Goal: Navigation & Orientation: Find specific page/section

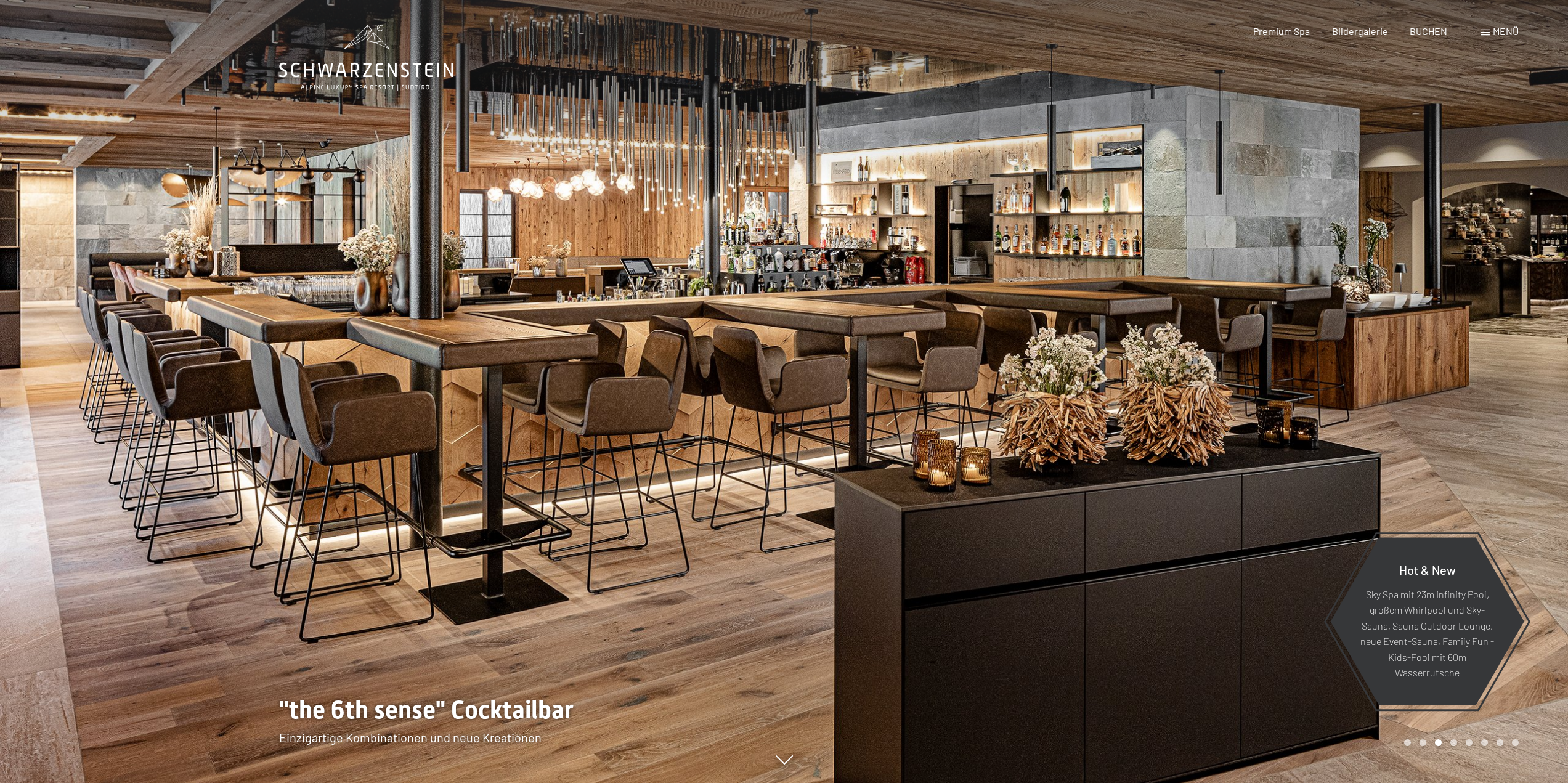
click at [1455, 389] on div at bounding box center [1177, 391] width 785 height 783
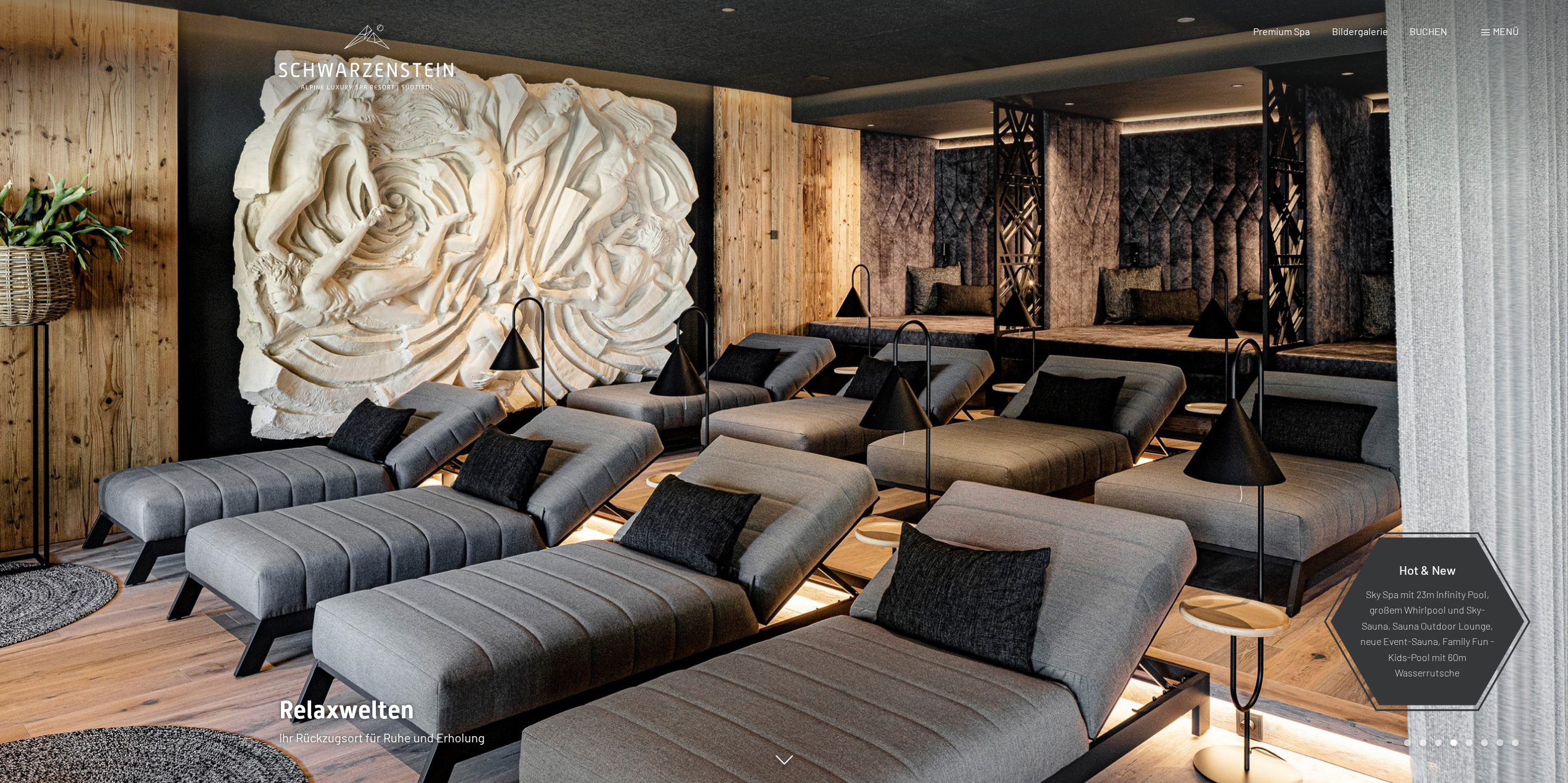
click at [1455, 389] on div at bounding box center [1177, 391] width 785 height 783
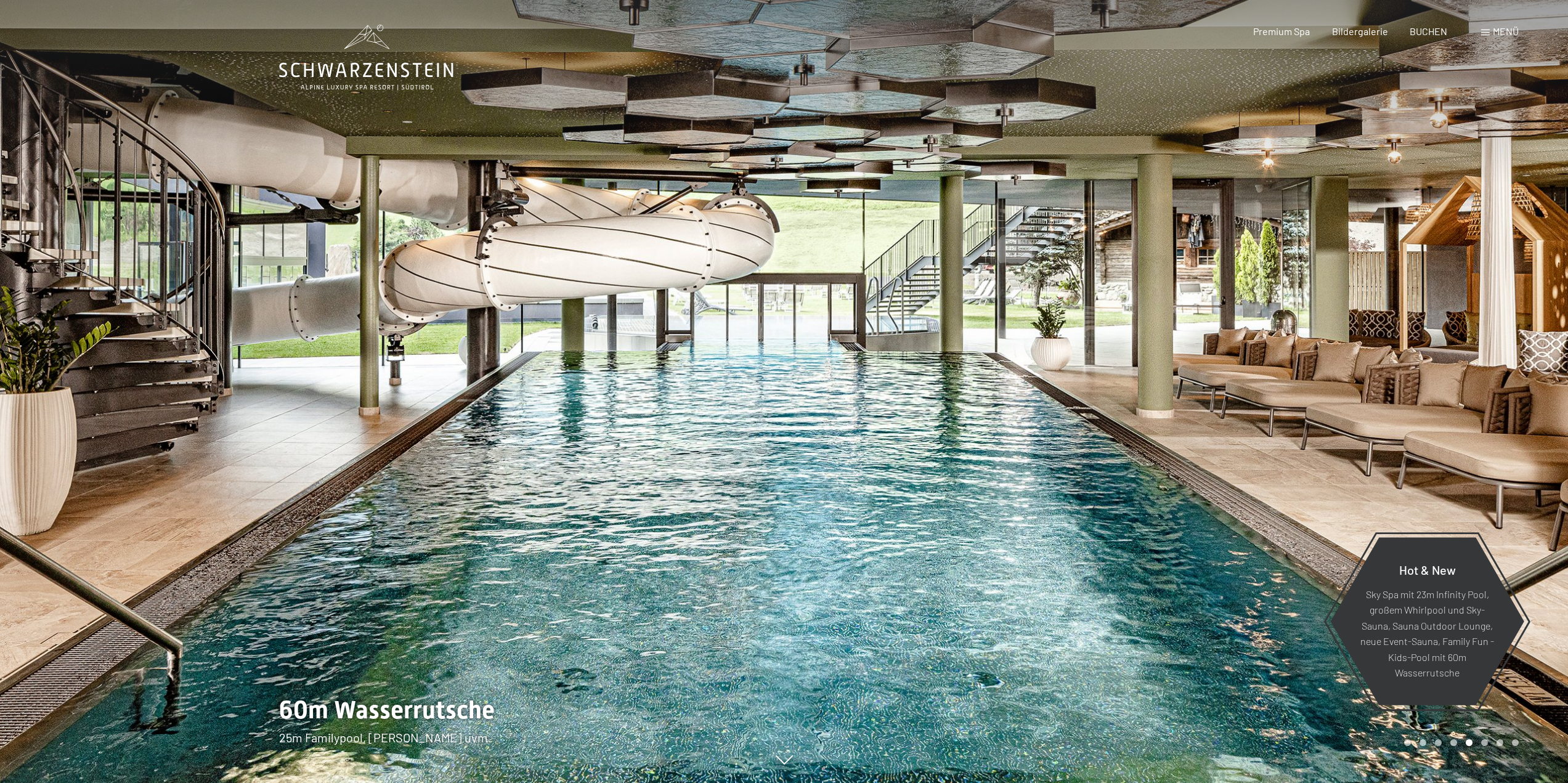
click at [38, 449] on div at bounding box center [392, 391] width 785 height 783
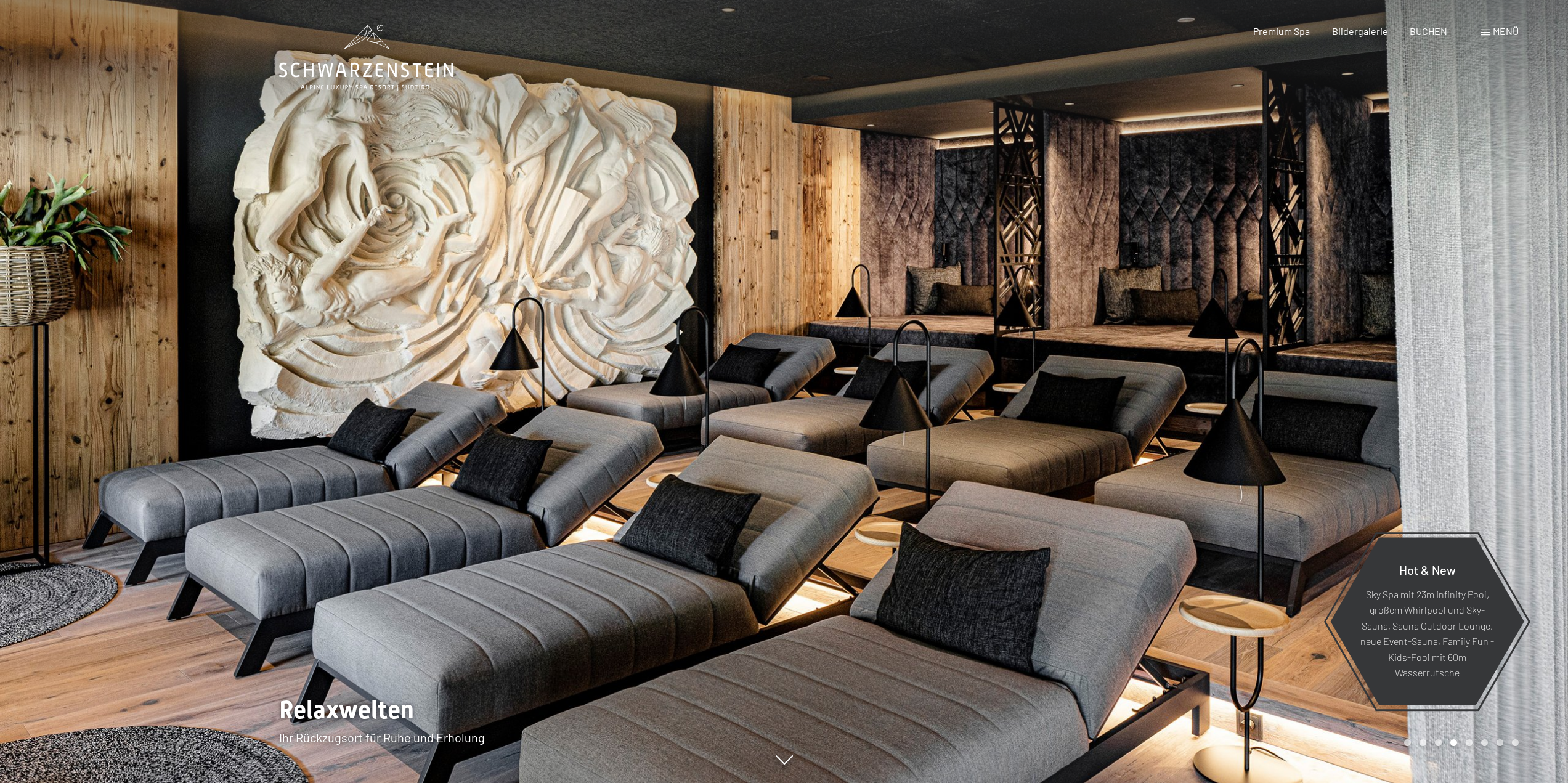
click at [1469, 370] on div at bounding box center [1177, 391] width 785 height 783
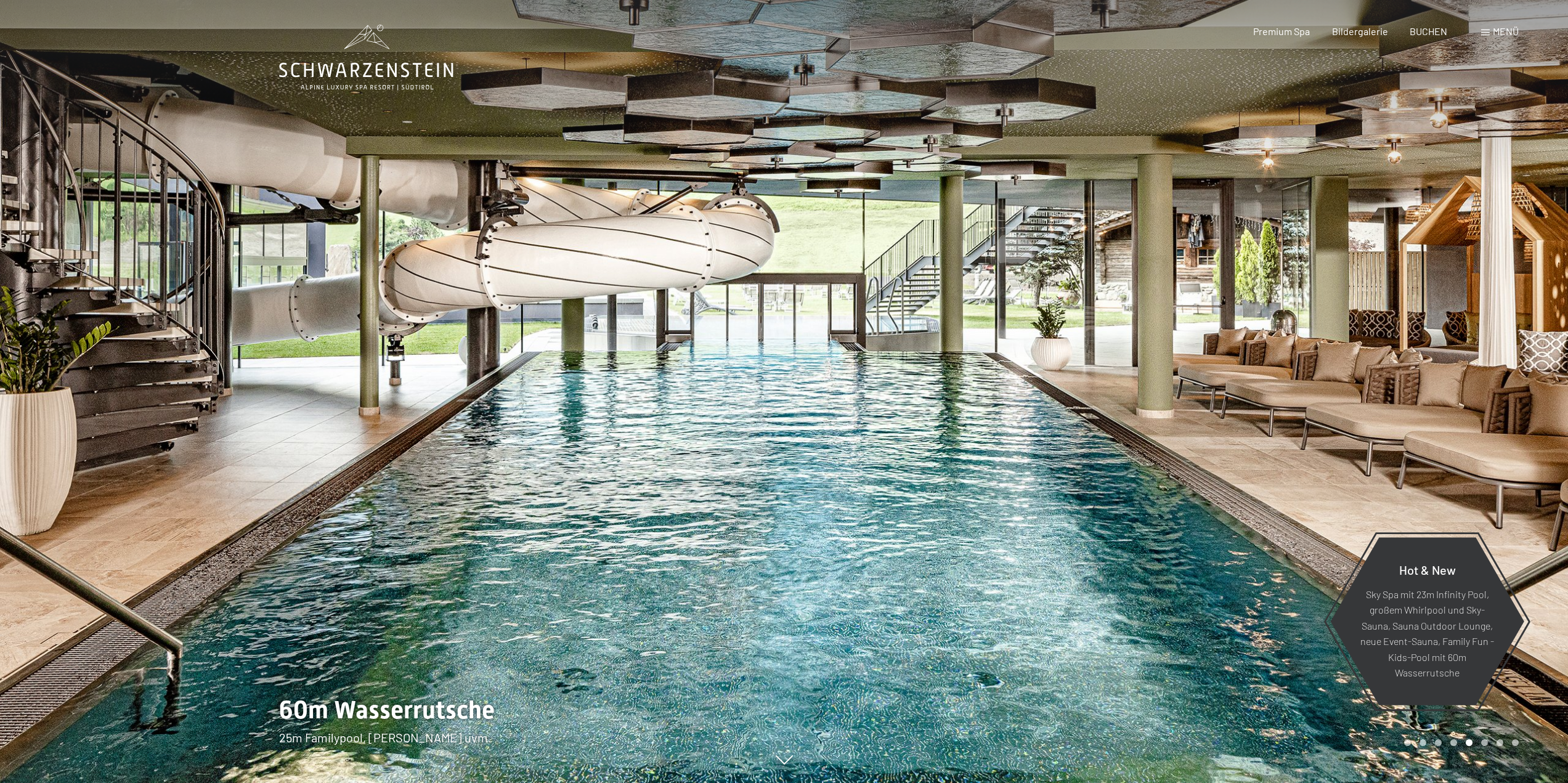
click at [1469, 370] on div at bounding box center [1177, 391] width 785 height 783
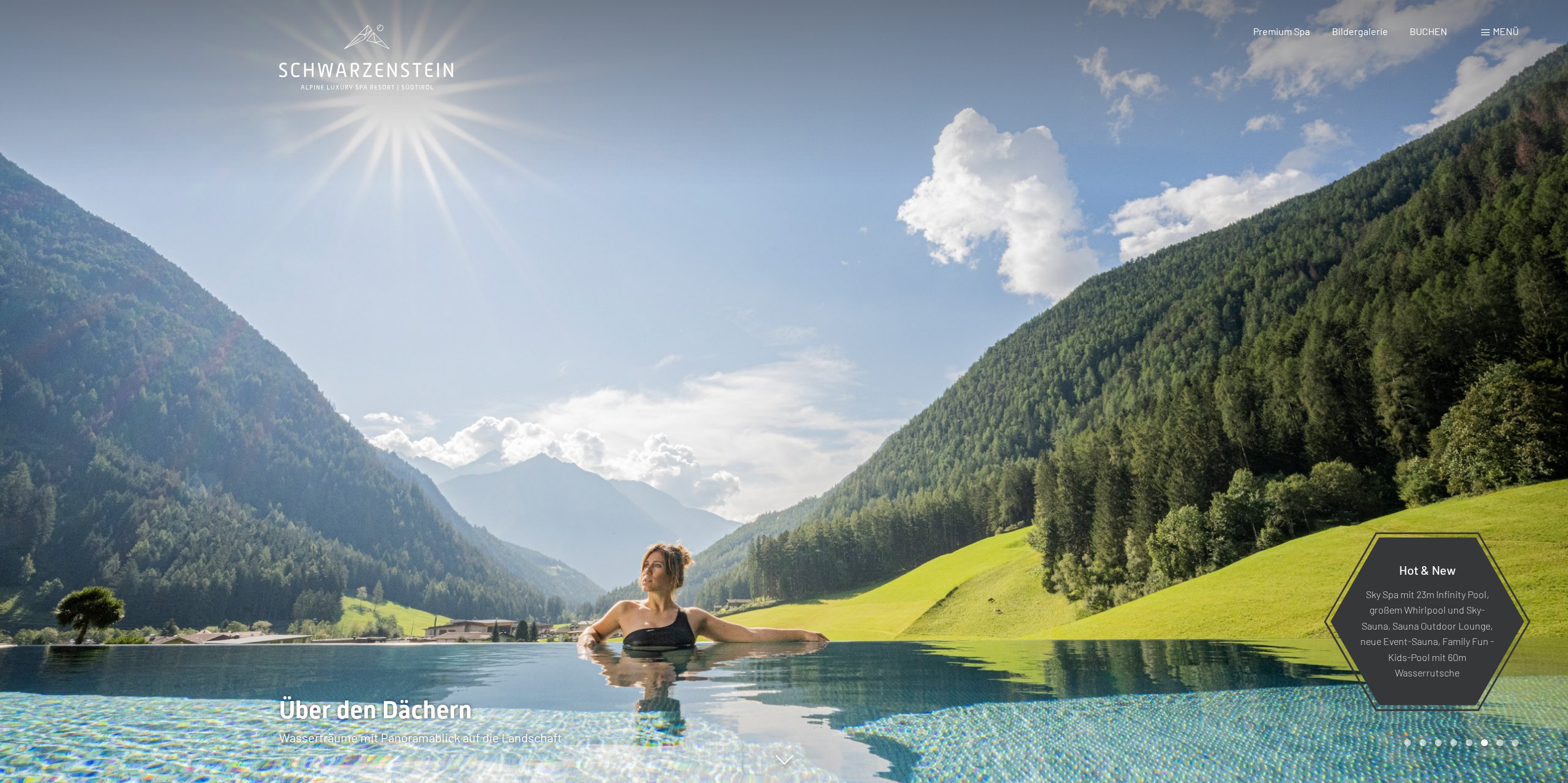
click at [1469, 370] on div at bounding box center [1177, 391] width 785 height 783
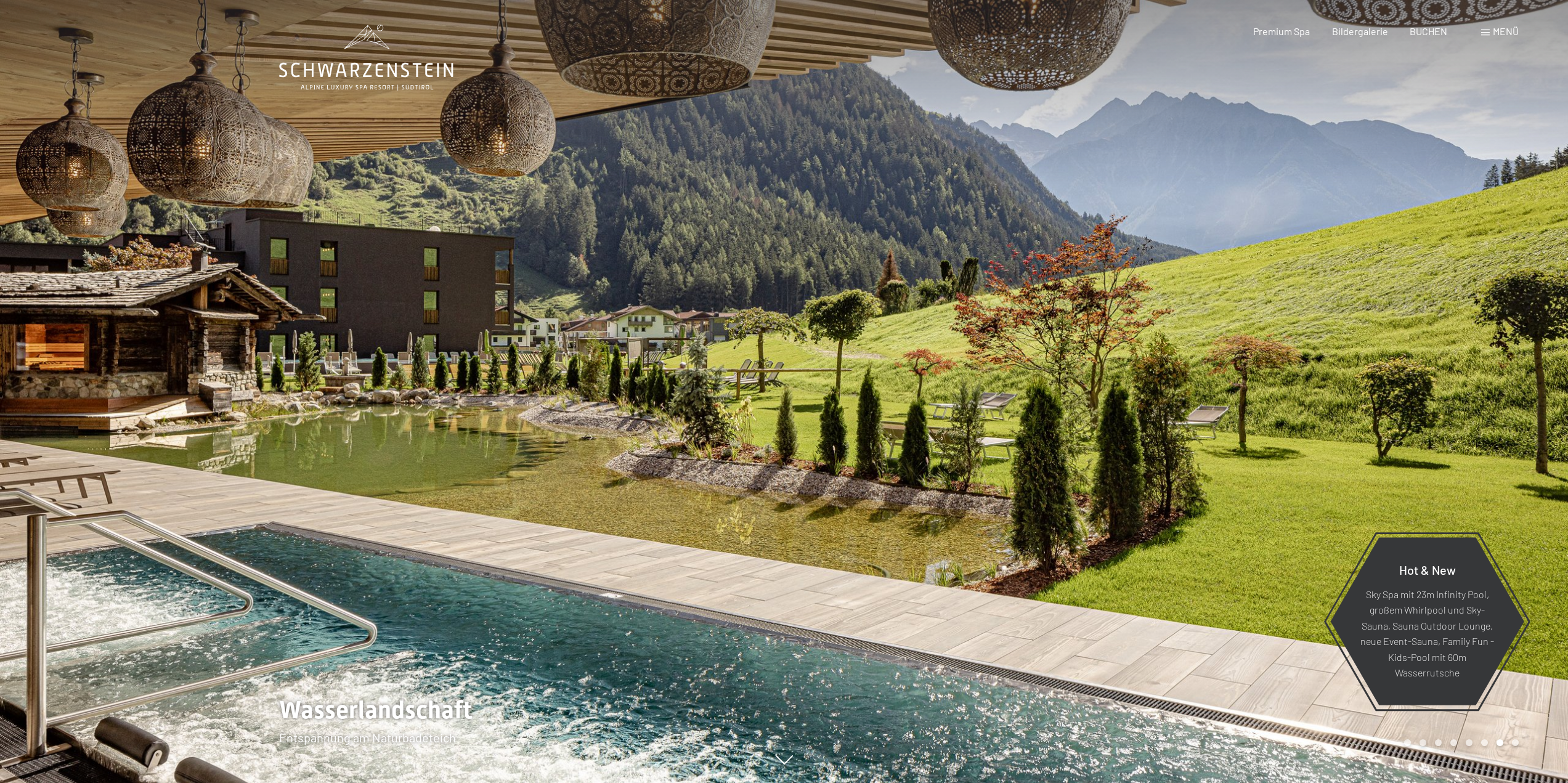
click at [1469, 370] on div at bounding box center [1177, 391] width 785 height 783
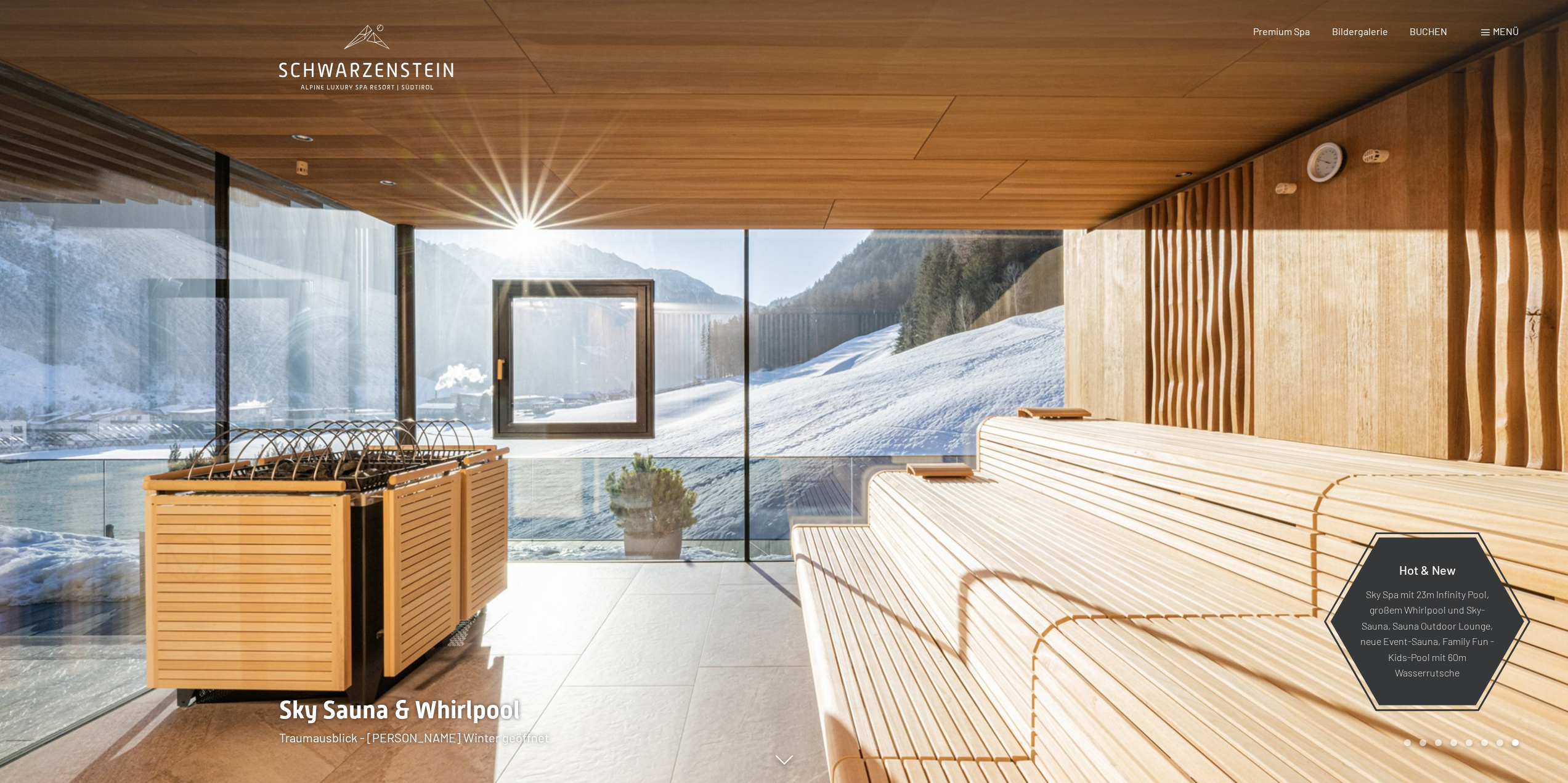
click at [1469, 370] on div at bounding box center [1177, 391] width 785 height 783
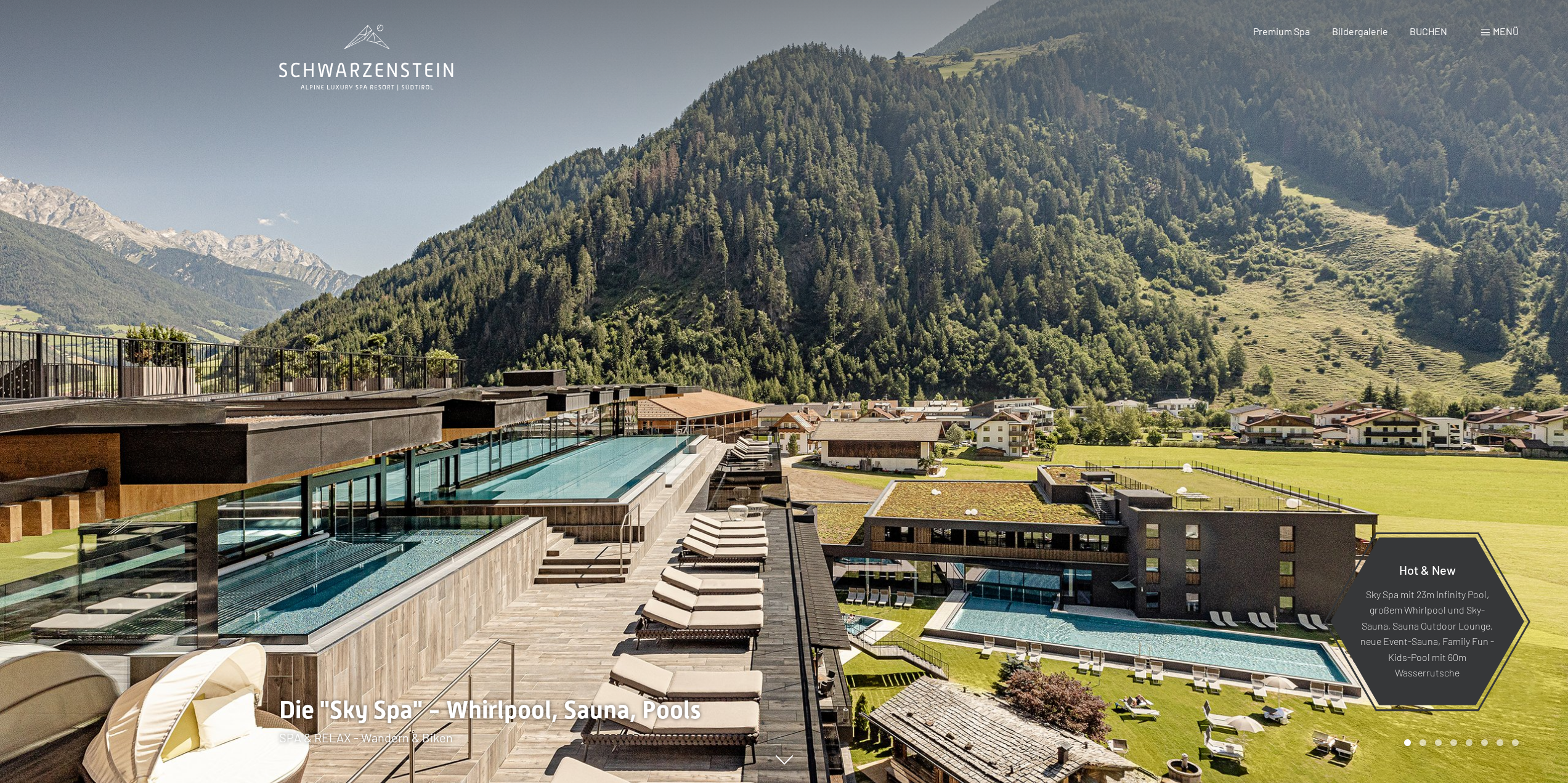
click at [1469, 370] on div at bounding box center [1177, 391] width 785 height 783
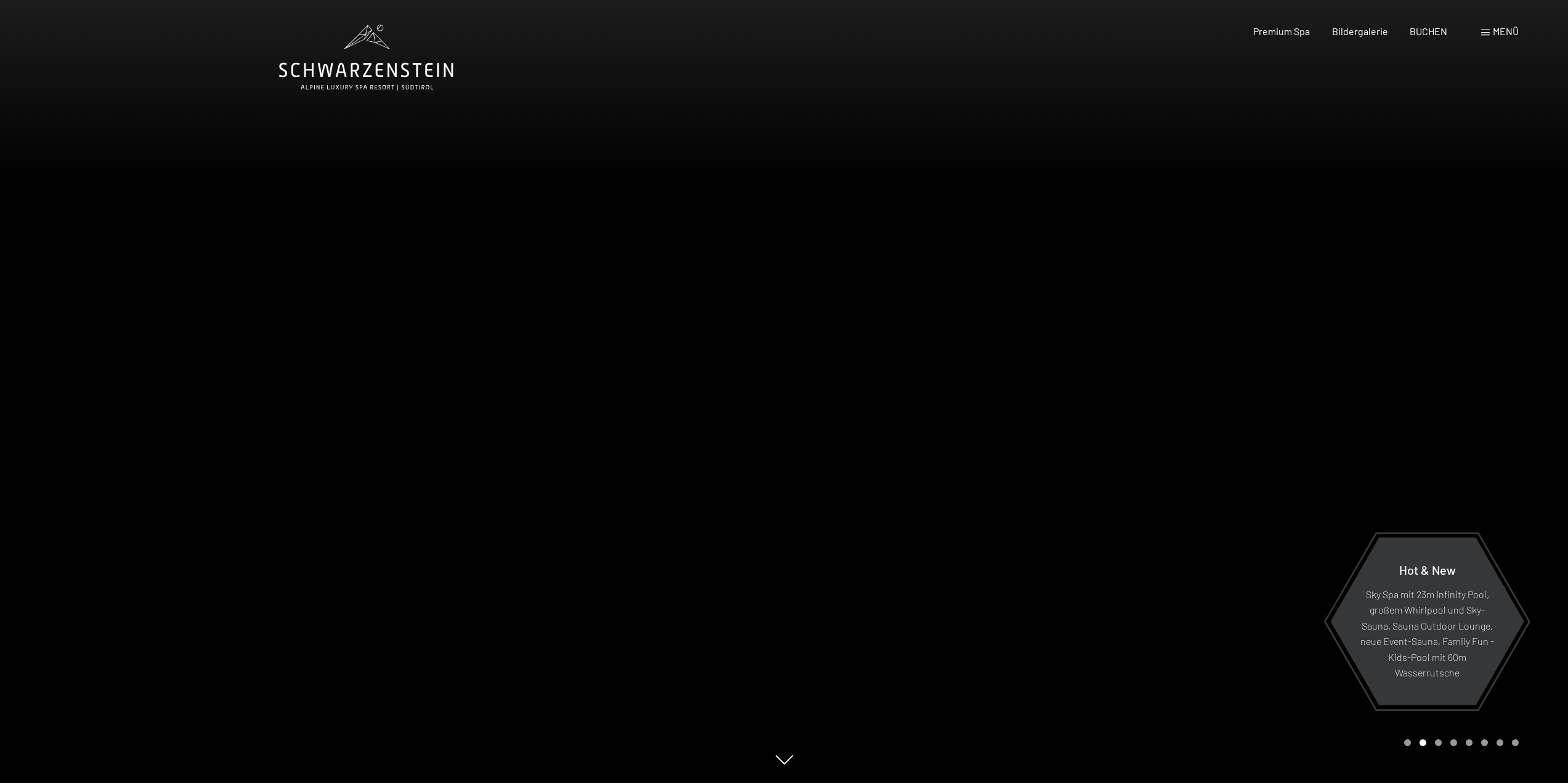
click at [1469, 370] on div at bounding box center [1177, 391] width 785 height 783
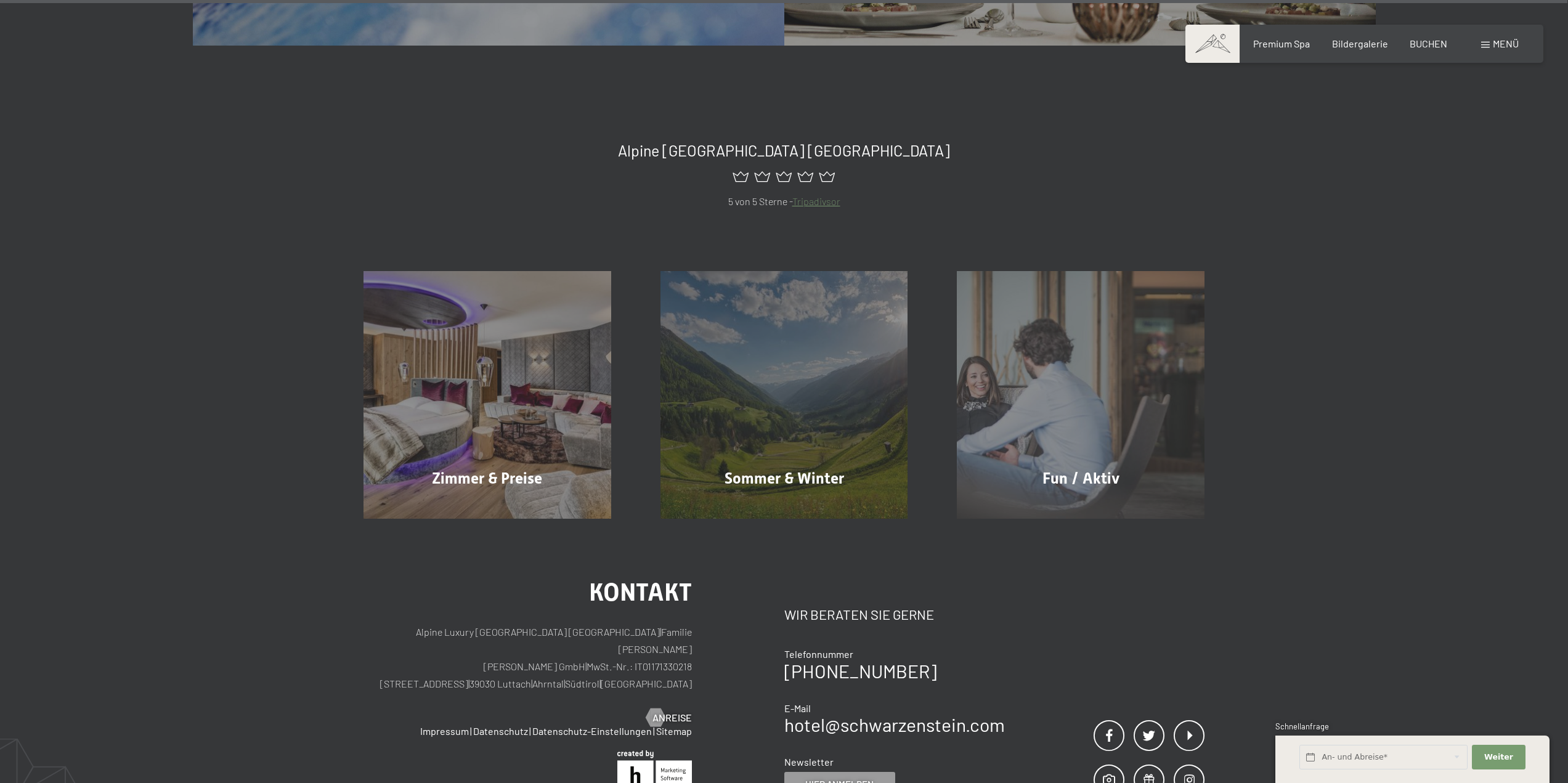
scroll to position [7845, 0]
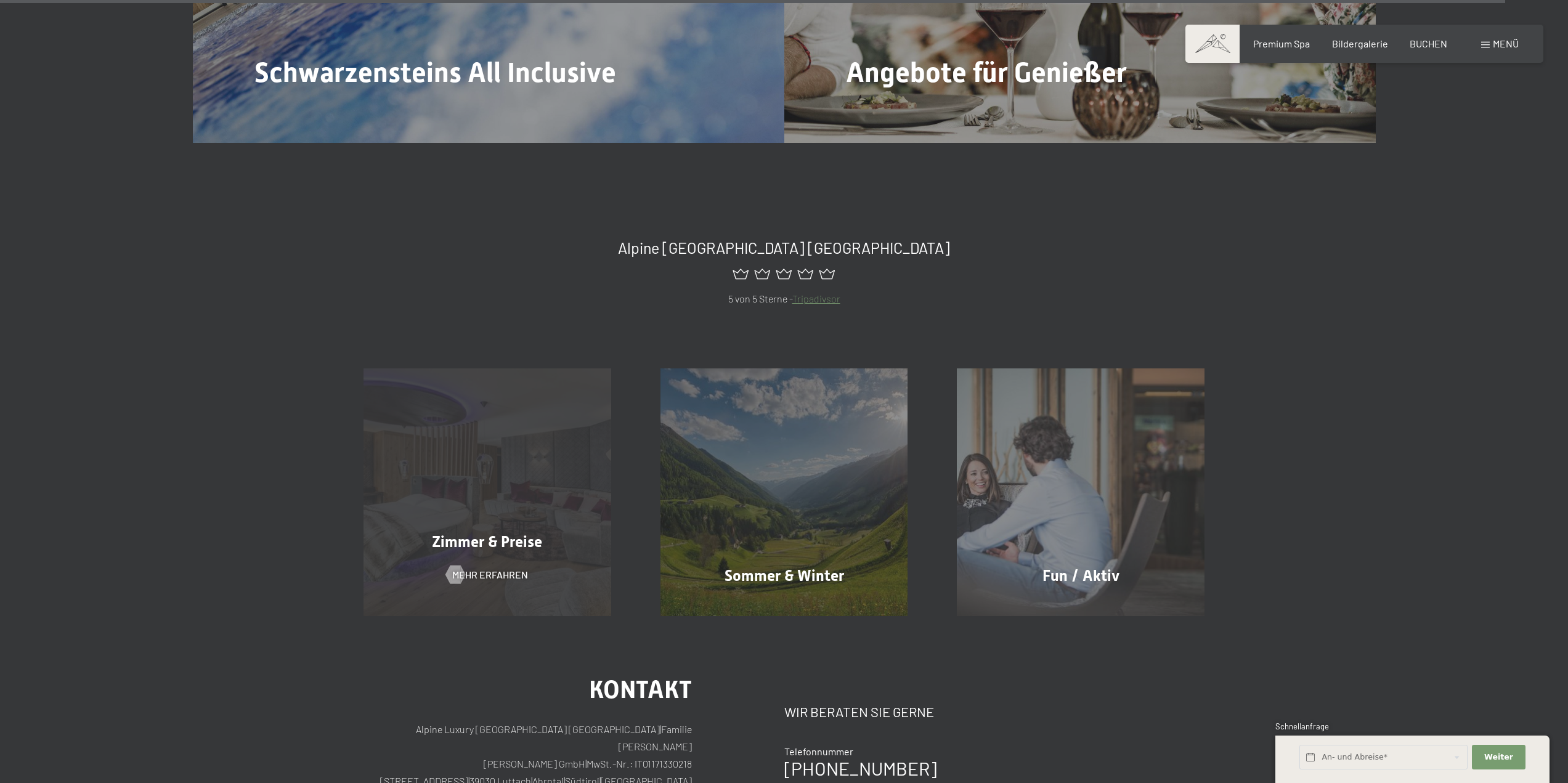
click at [450, 379] on div "Zimmer & Preise Mehr erfahren" at bounding box center [487, 492] width 297 height 247
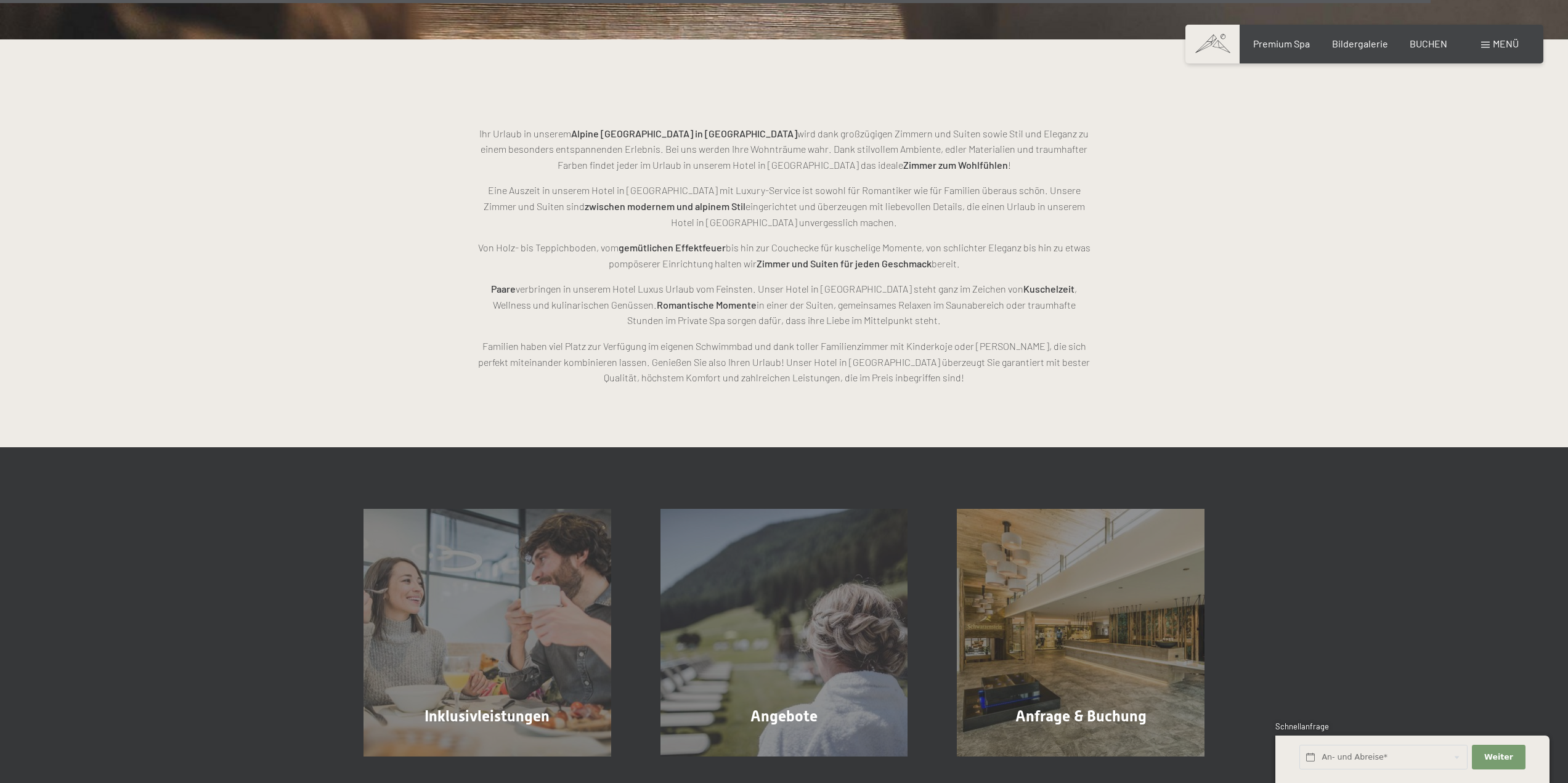
scroll to position [3777, 0]
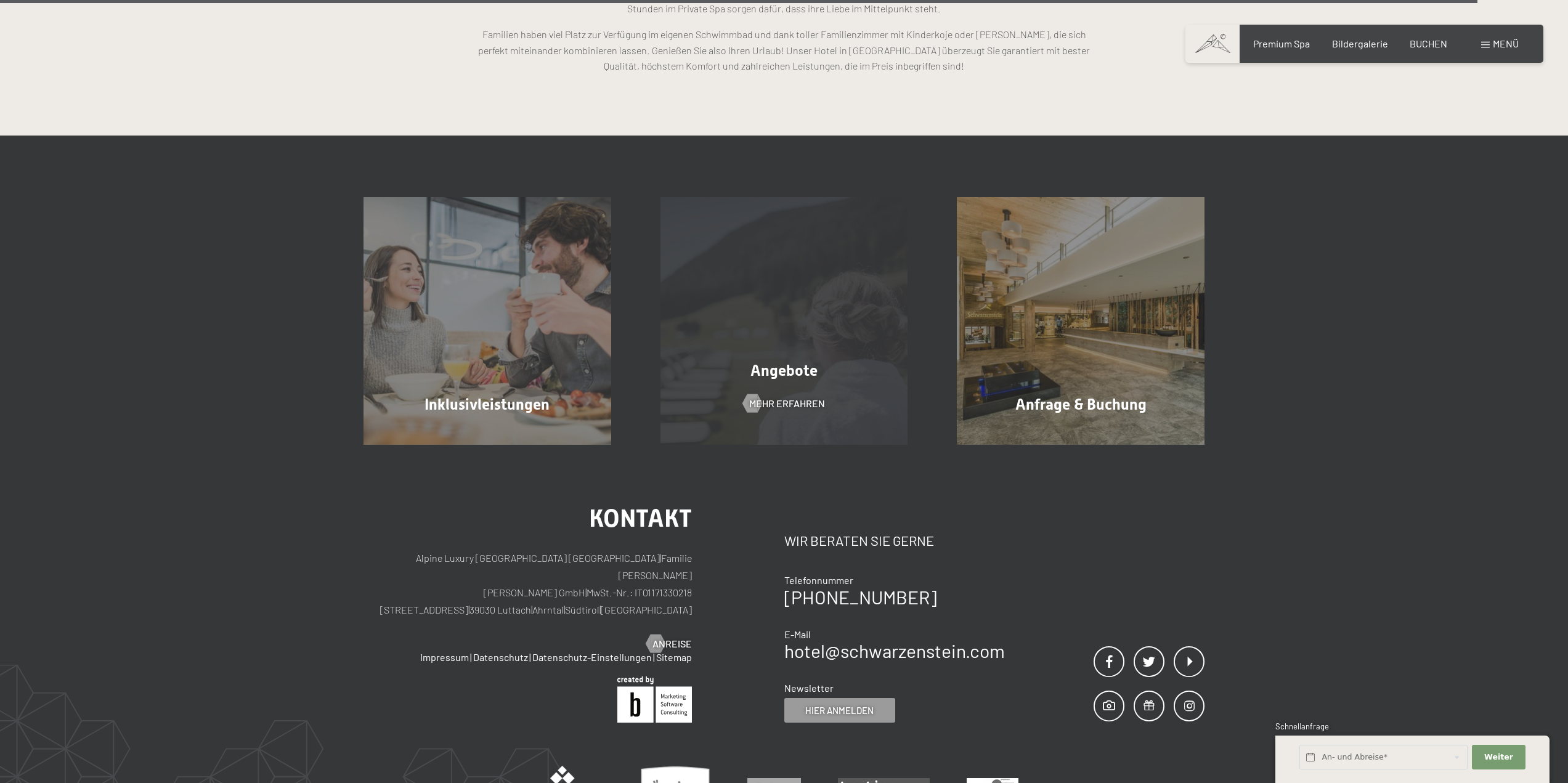
click at [834, 307] on div "Angebote Mehr erfahren" at bounding box center [784, 321] width 297 height 247
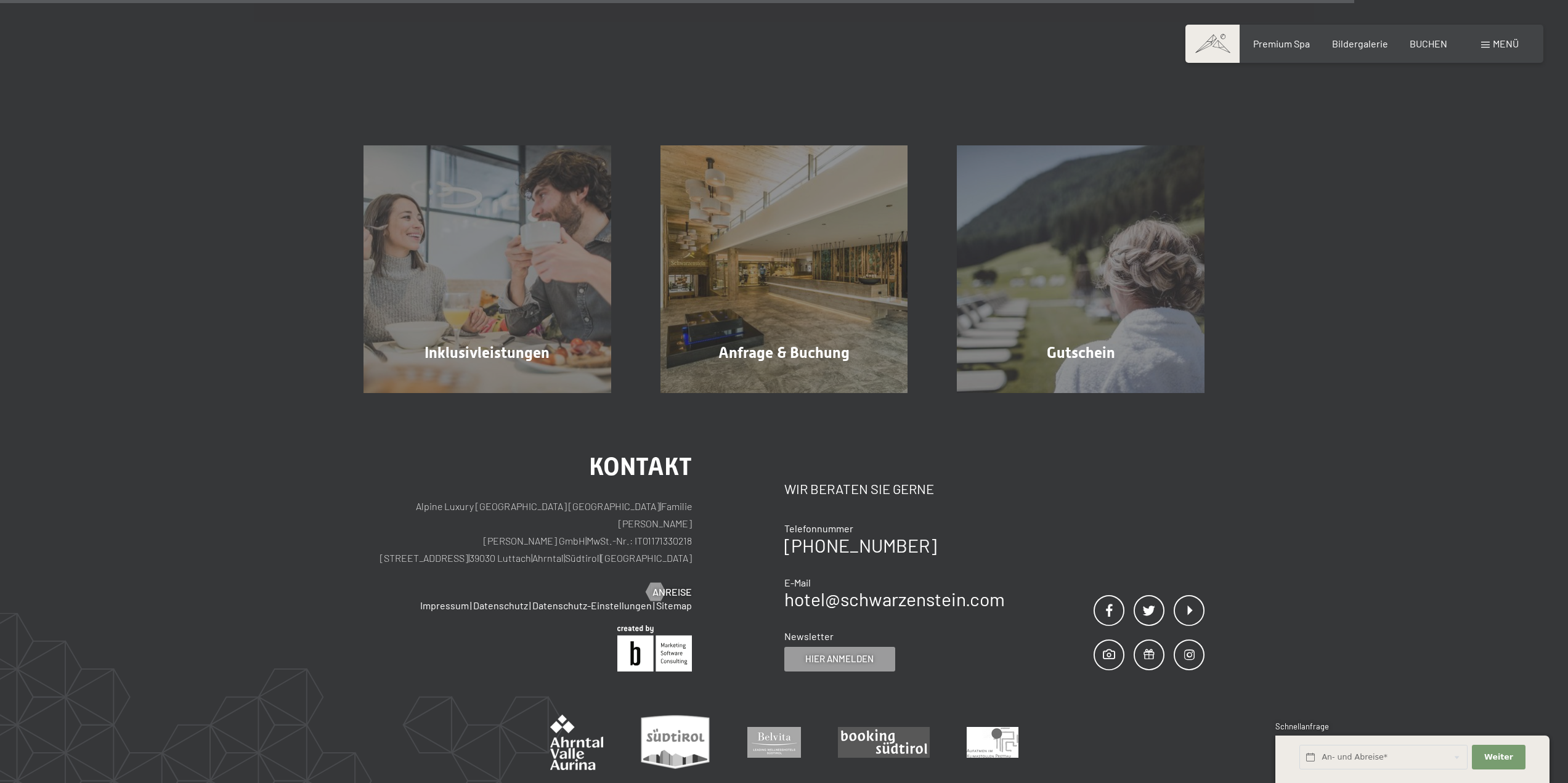
scroll to position [1969, 0]
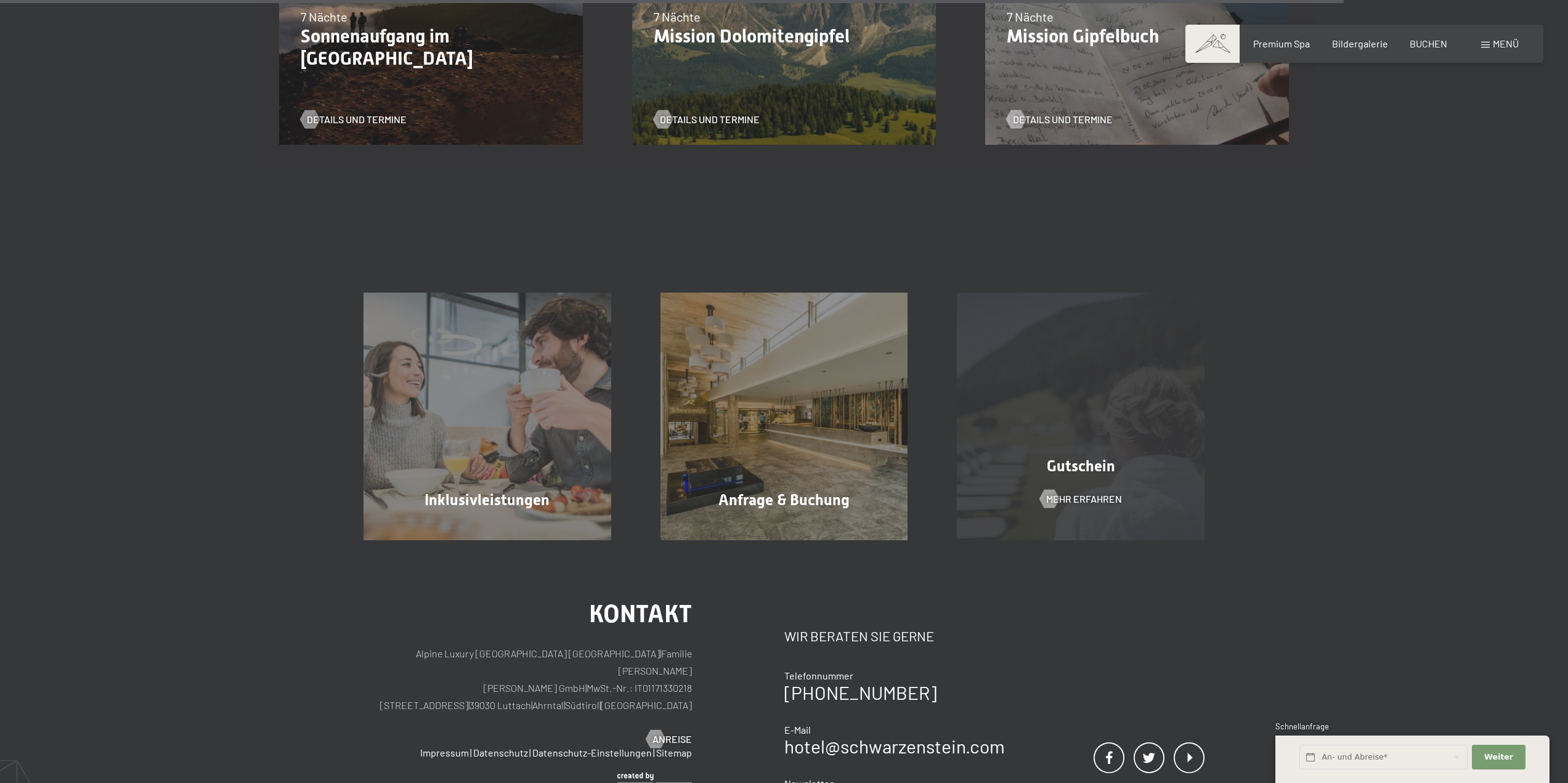
click at [1007, 409] on div "Gutschein Mehr erfahren" at bounding box center [1080, 416] width 297 height 247
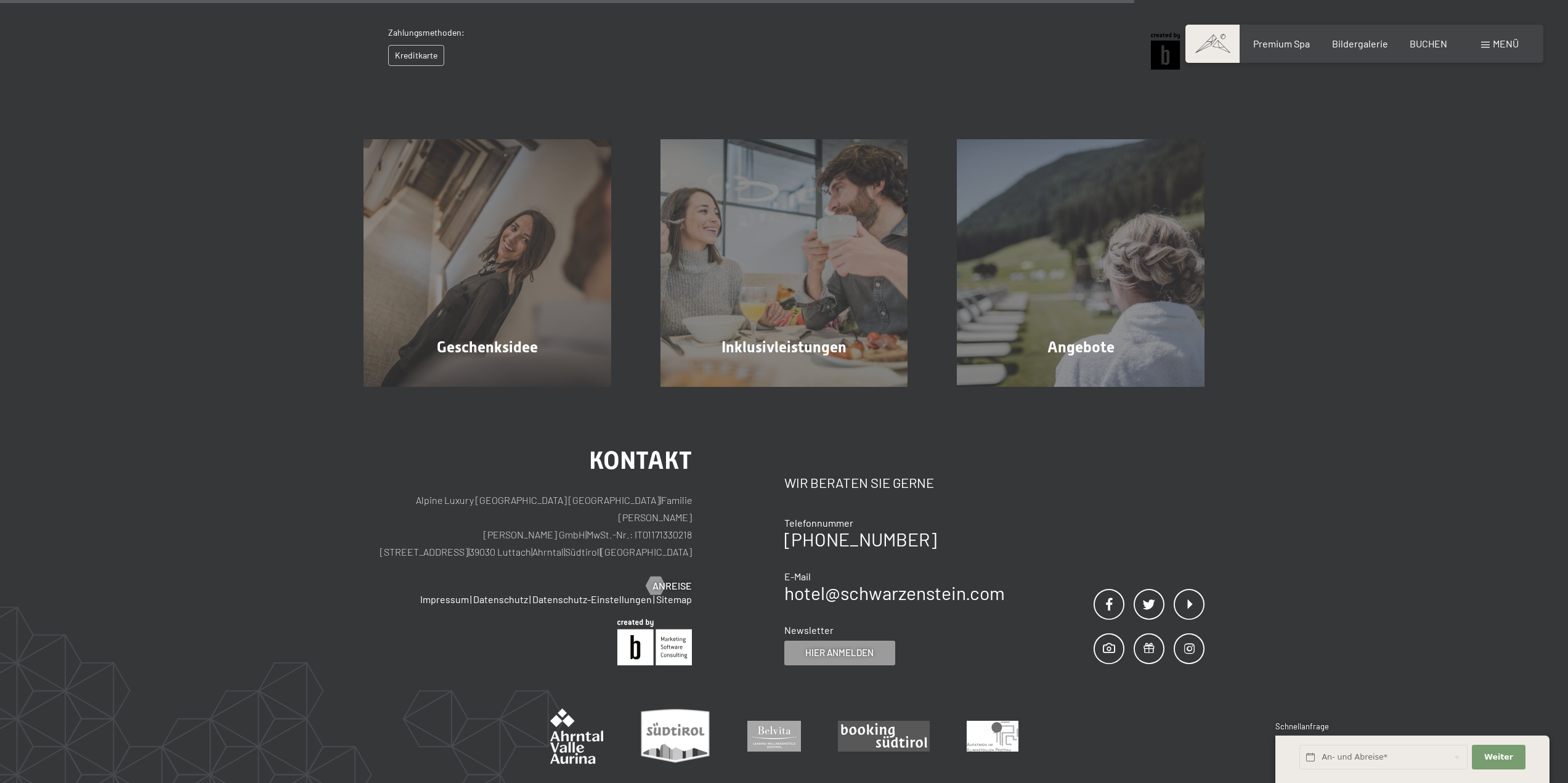
scroll to position [507, 0]
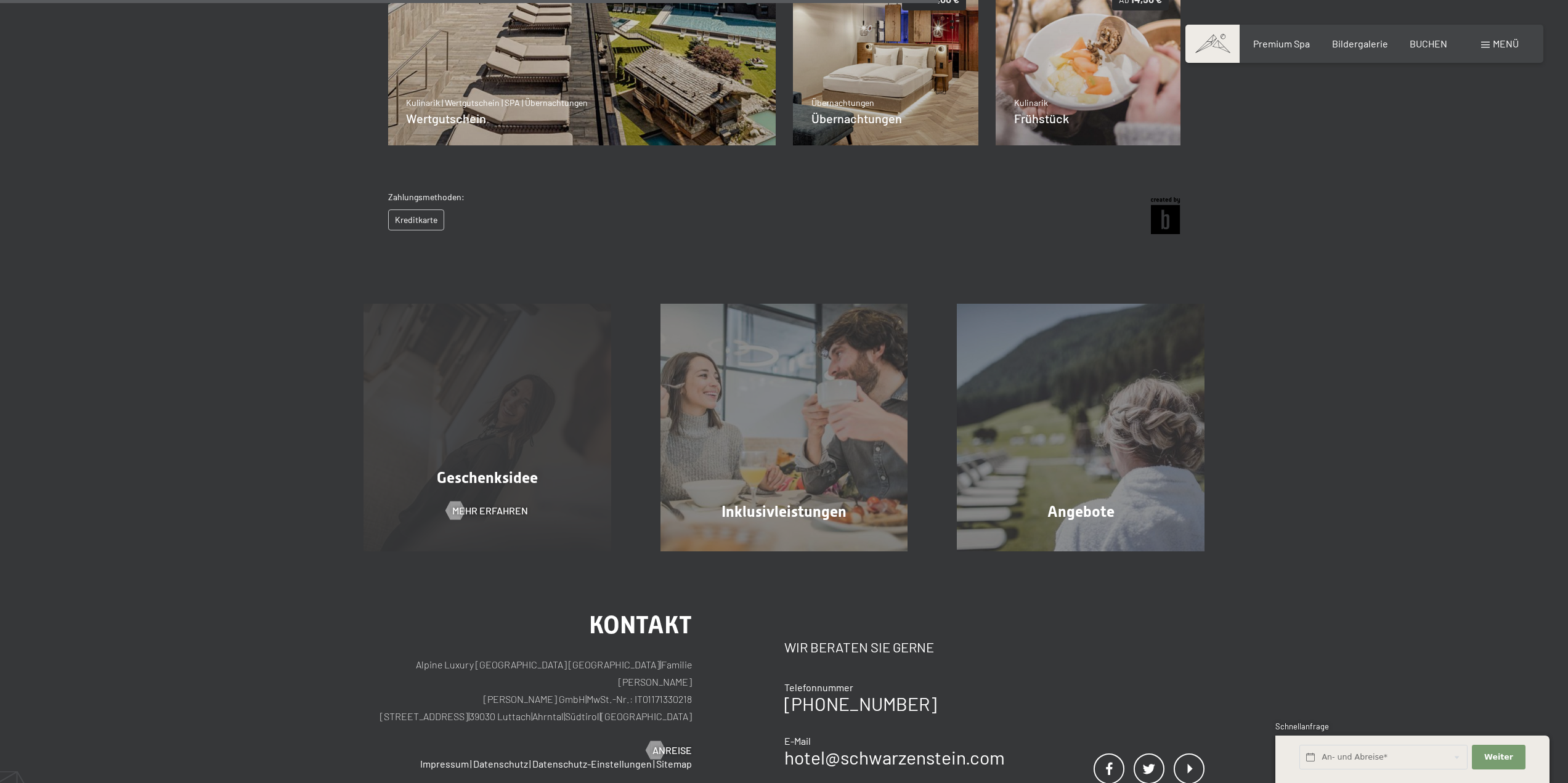
click at [435, 416] on div "Geschenksidee Mehr erfahren" at bounding box center [487, 427] width 297 height 247
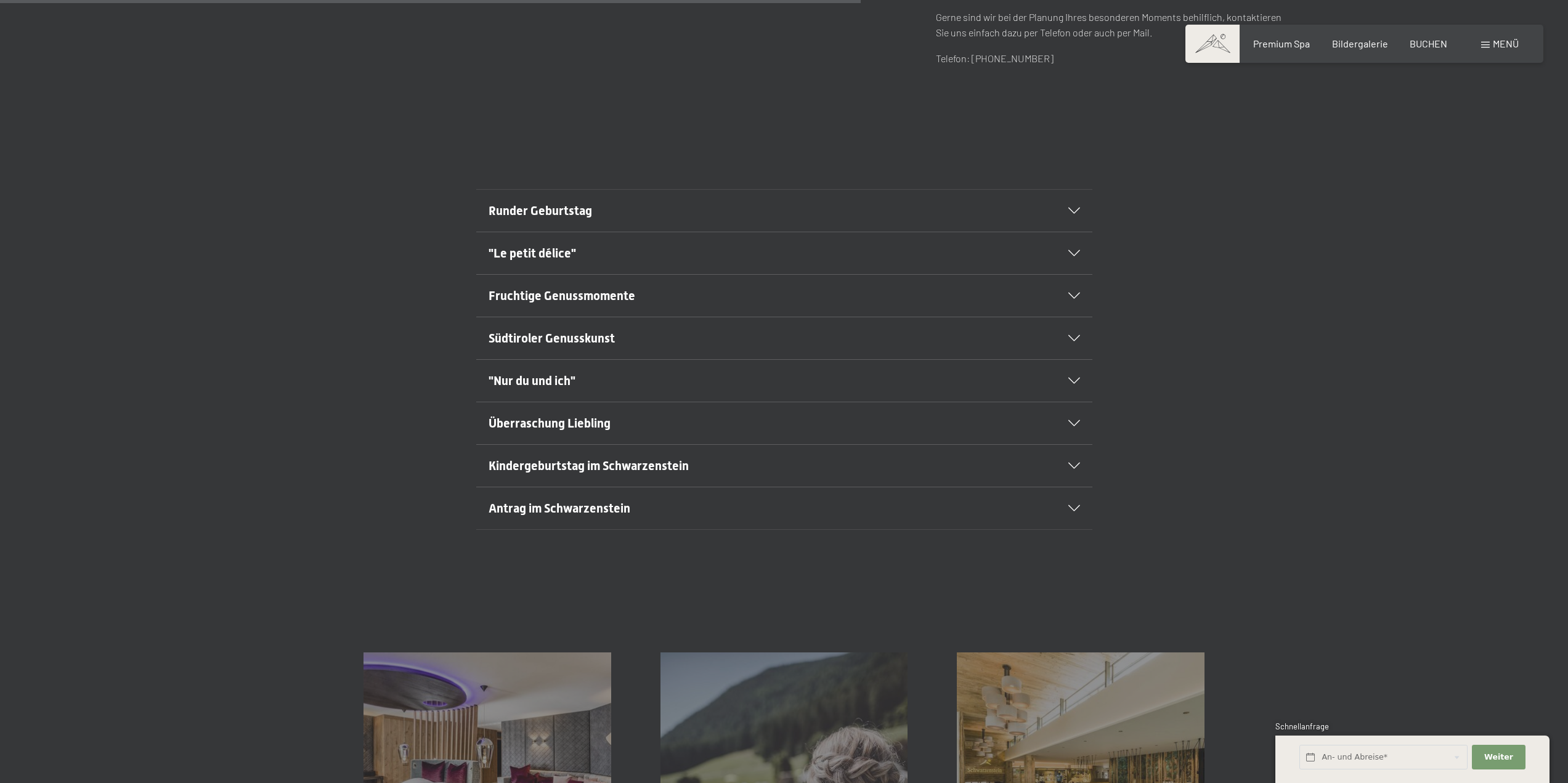
scroll to position [821, 0]
